Goal: Task Accomplishment & Management: Complete application form

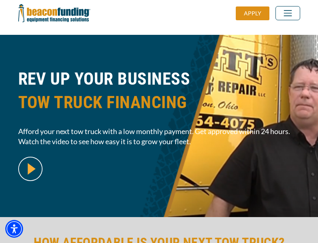
scroll to position [198, 0]
